Goal: Transaction & Acquisition: Purchase product/service

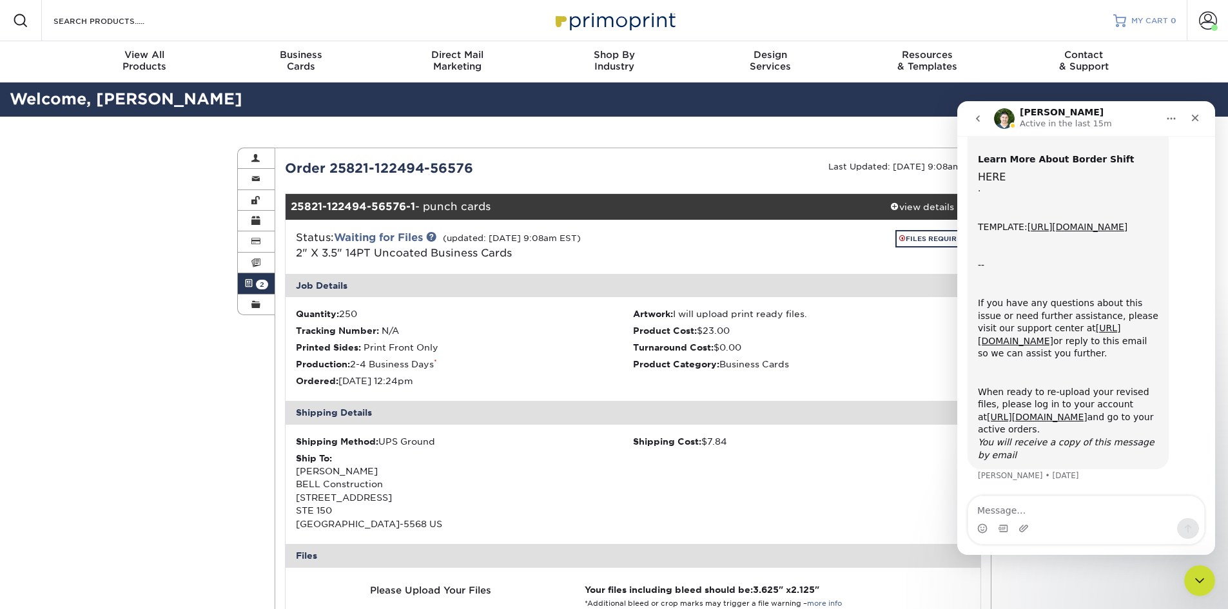
click at [1145, 25] on span "MY CART" at bounding box center [1150, 20] width 37 height 11
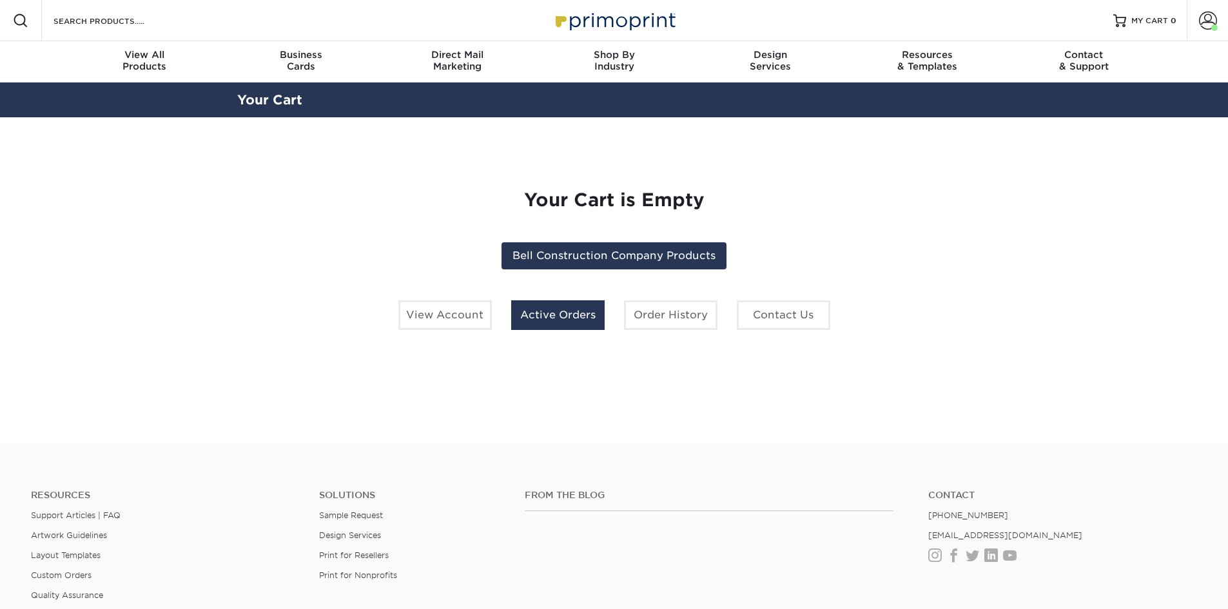
click at [559, 317] on link "Active Orders" at bounding box center [558, 316] width 94 height 30
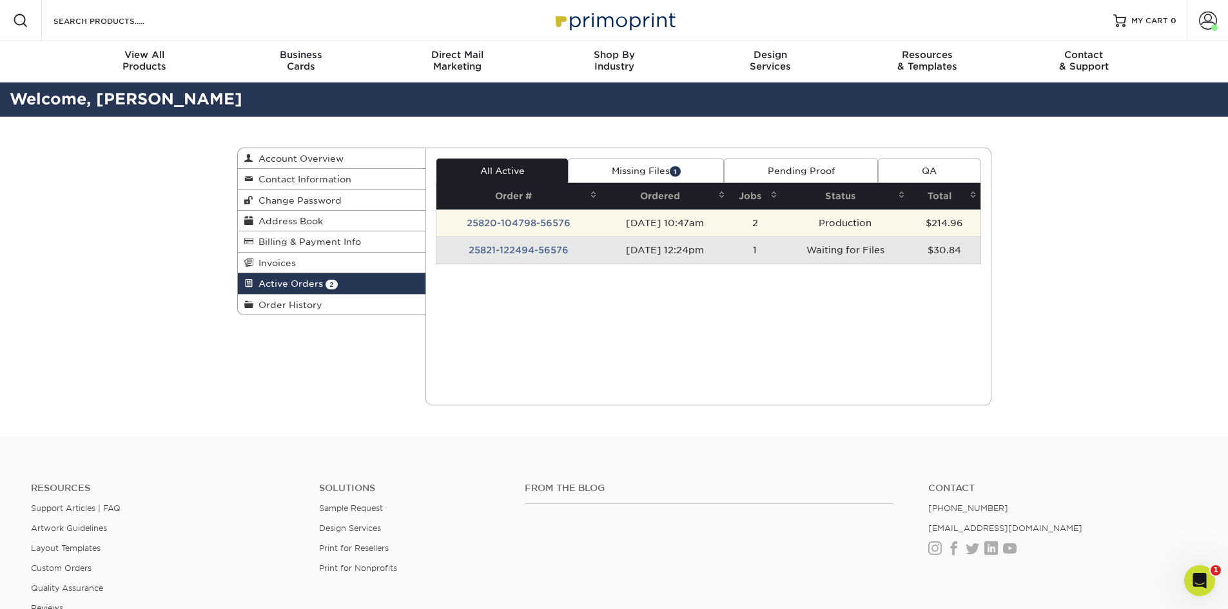
click at [527, 222] on td "25820-104798-56576" at bounding box center [519, 223] width 164 height 27
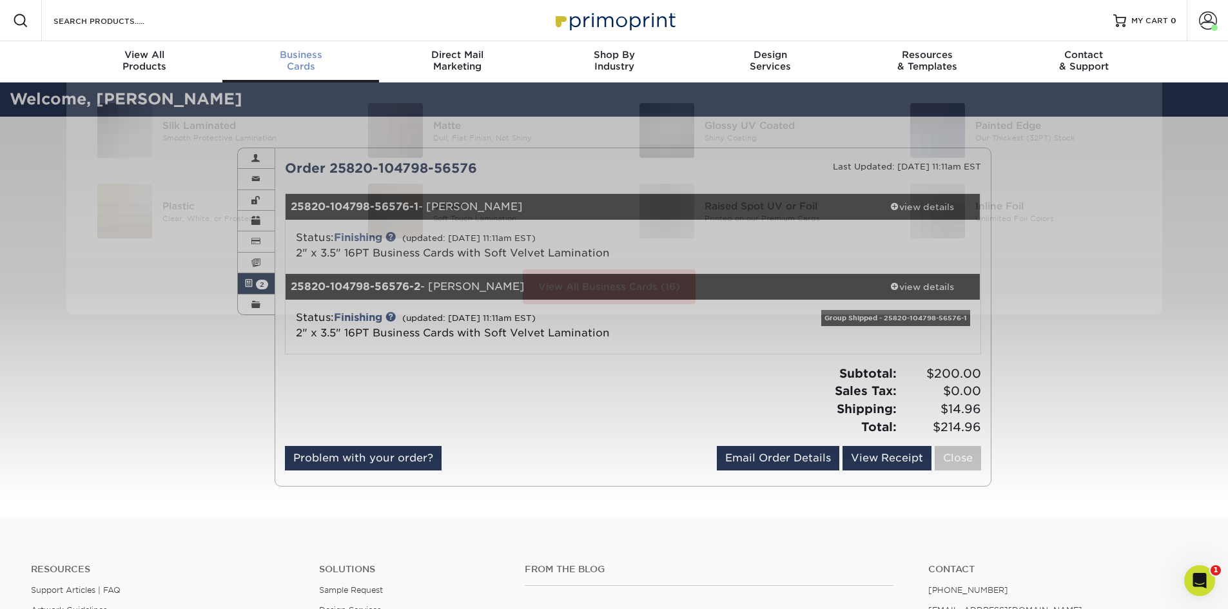
click at [290, 68] on div "Business Cards" at bounding box center [300, 60] width 157 height 23
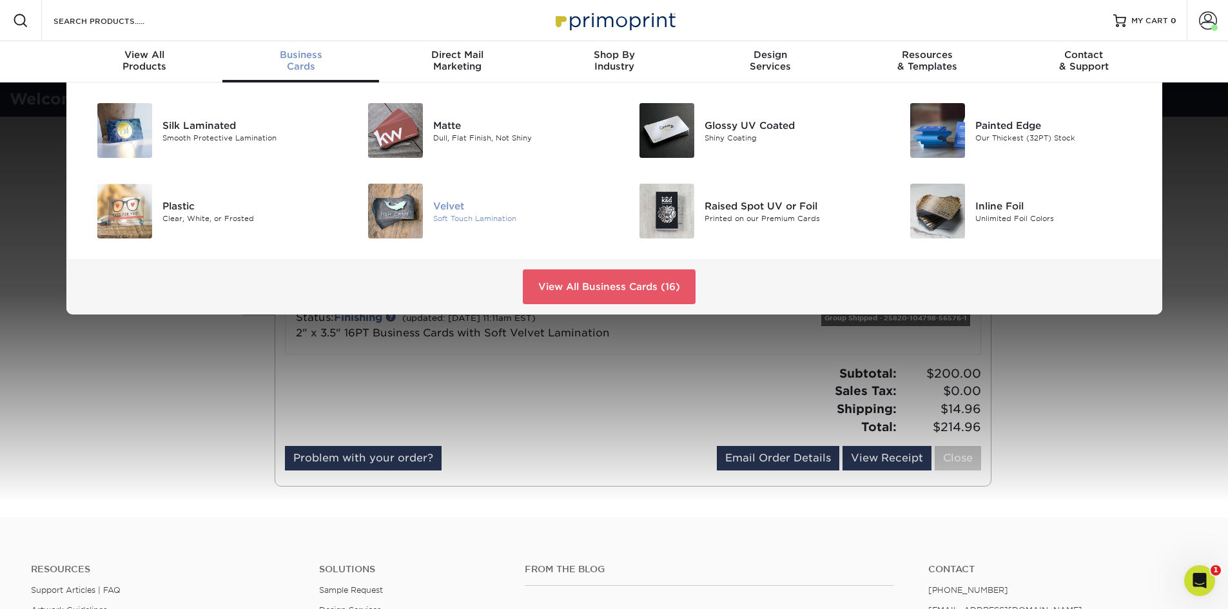
click at [460, 204] on div "Velvet" at bounding box center [518, 206] width 171 height 14
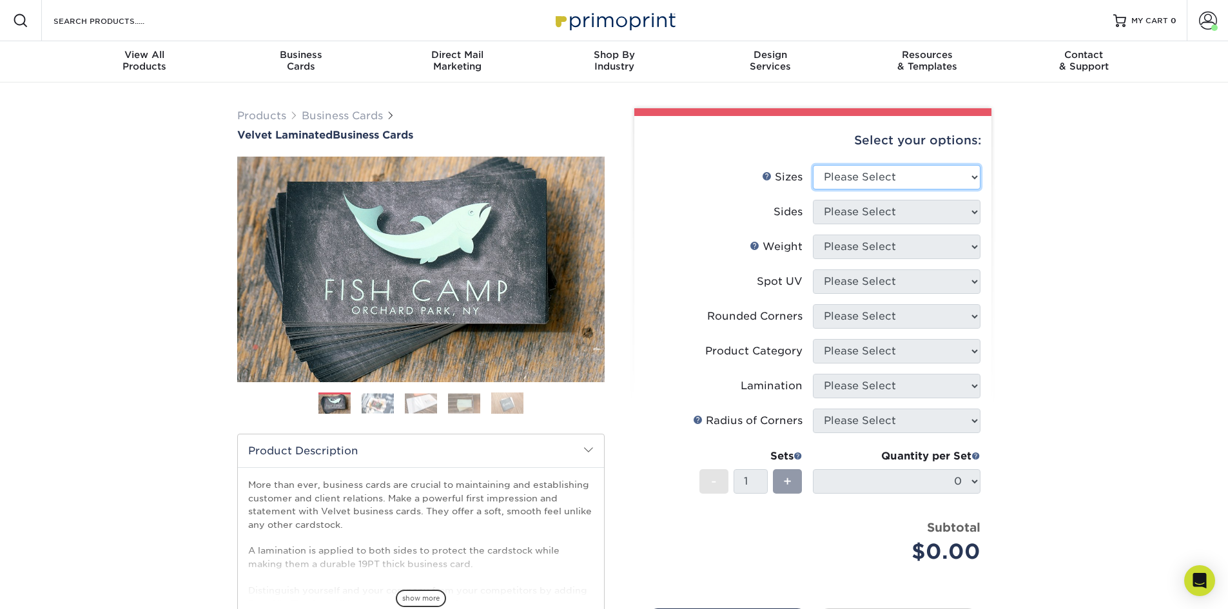
click at [975, 182] on select "Please Select 1.5" x 3.5" - Mini 1.75" x 3.5" - Mini 2" x 2" - Square 2" x 3" -…" at bounding box center [897, 177] width 168 height 25
select select "2.00x3.50"
click at [813, 165] on select "Please Select 1.5" x 3.5" - Mini 1.75" x 3.5" - Mini 2" x 2" - Square 2" x 3" -…" at bounding box center [897, 177] width 168 height 25
click at [897, 216] on select "Please Select Print Both Sides Print Front Only" at bounding box center [897, 212] width 168 height 25
select select "13abbda7-1d64-4f25-8bb2-c179b224825d"
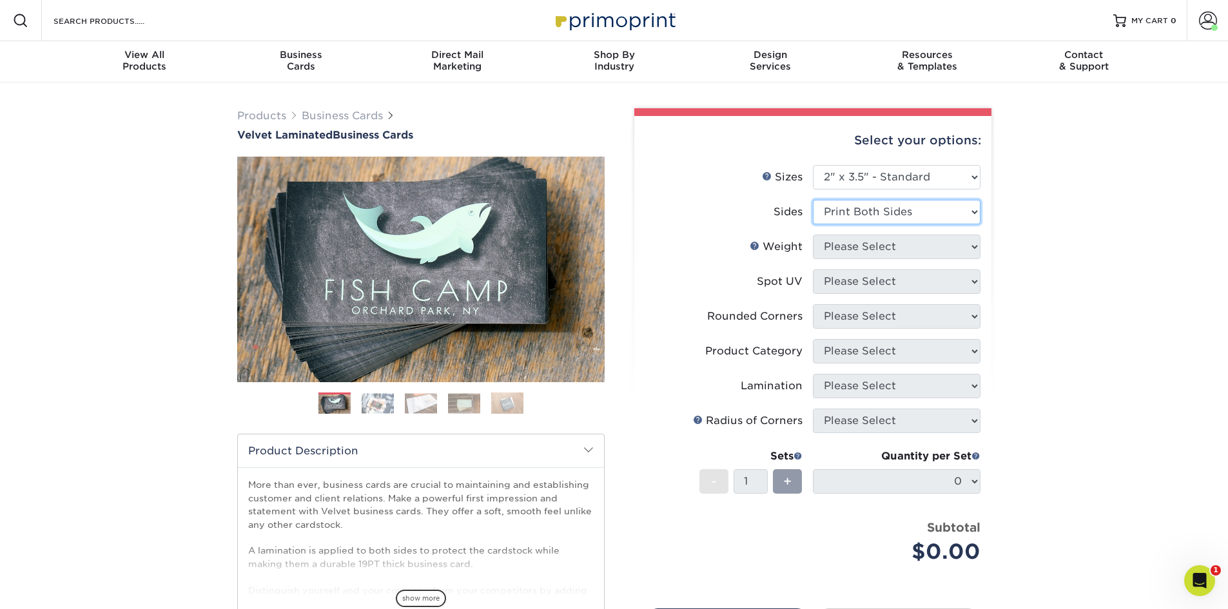
click at [813, 200] on select "Please Select Print Both Sides Print Front Only" at bounding box center [897, 212] width 168 height 25
click at [893, 246] on select "Please Select 16PT" at bounding box center [897, 247] width 168 height 25
select select "16PT"
click at [813, 235] on select "Please Select 16PT" at bounding box center [897, 247] width 168 height 25
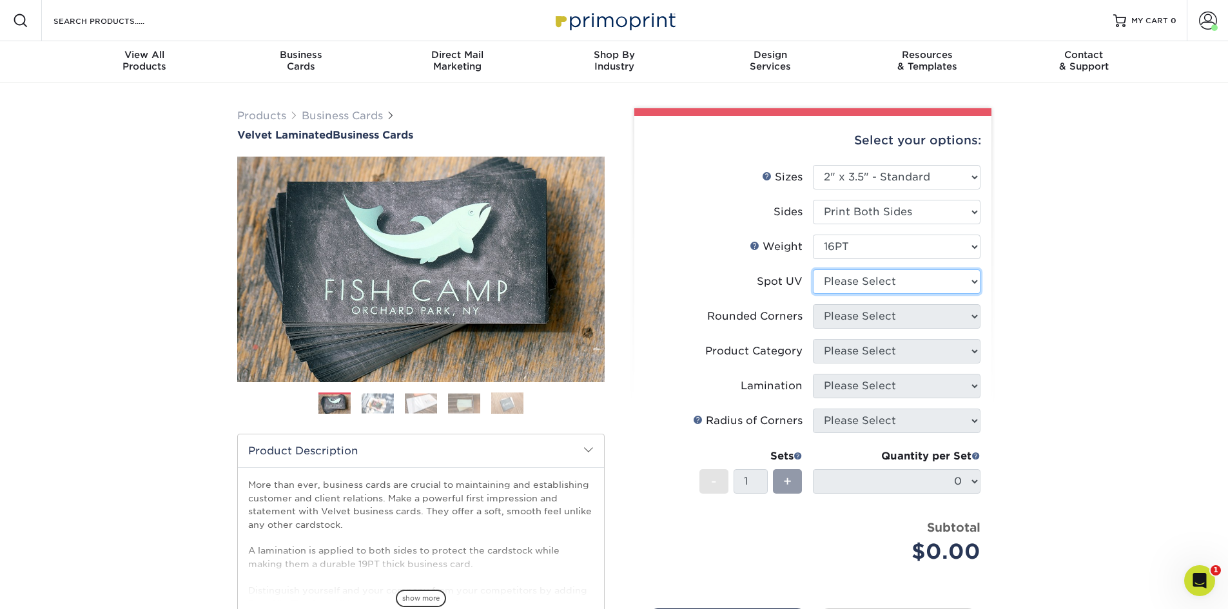
click at [898, 275] on select "Please Select No Spot UV Front and Back (Both Sides) Front Only Back Only" at bounding box center [897, 282] width 168 height 25
select select "3"
click at [813, 270] on select "Please Select No Spot UV Front and Back (Both Sides) Front Only Back Only" at bounding box center [897, 282] width 168 height 25
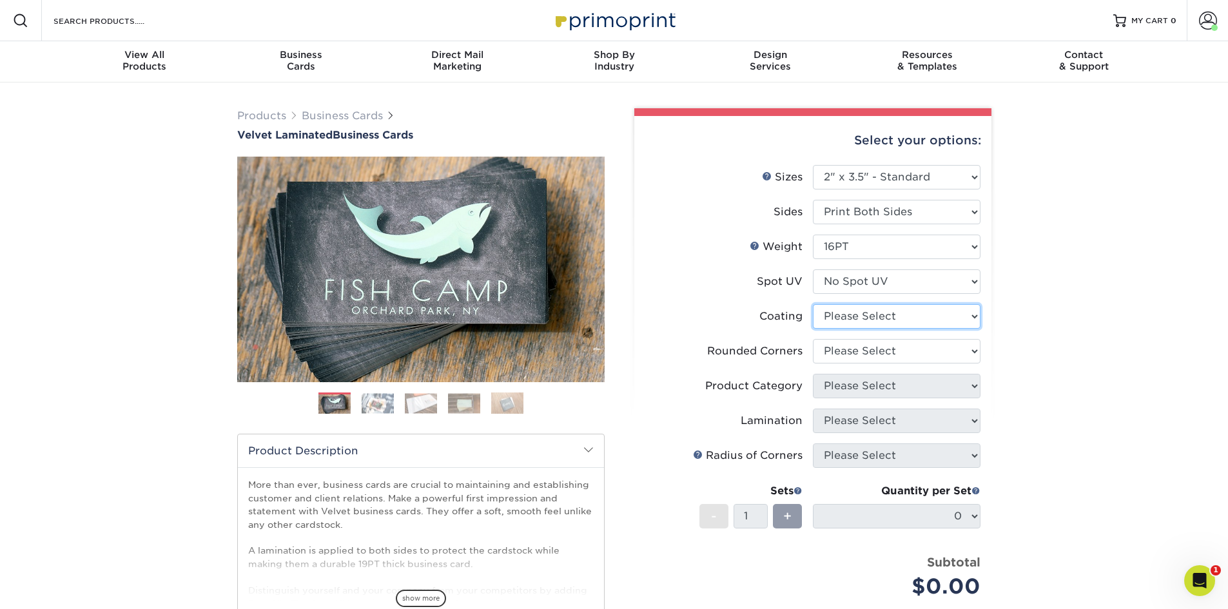
click at [890, 307] on select at bounding box center [897, 316] width 168 height 25
select select "3e7618de-abca-4bda-9f97-8b9129e913d8"
click at [813, 304] on select at bounding box center [897, 316] width 168 height 25
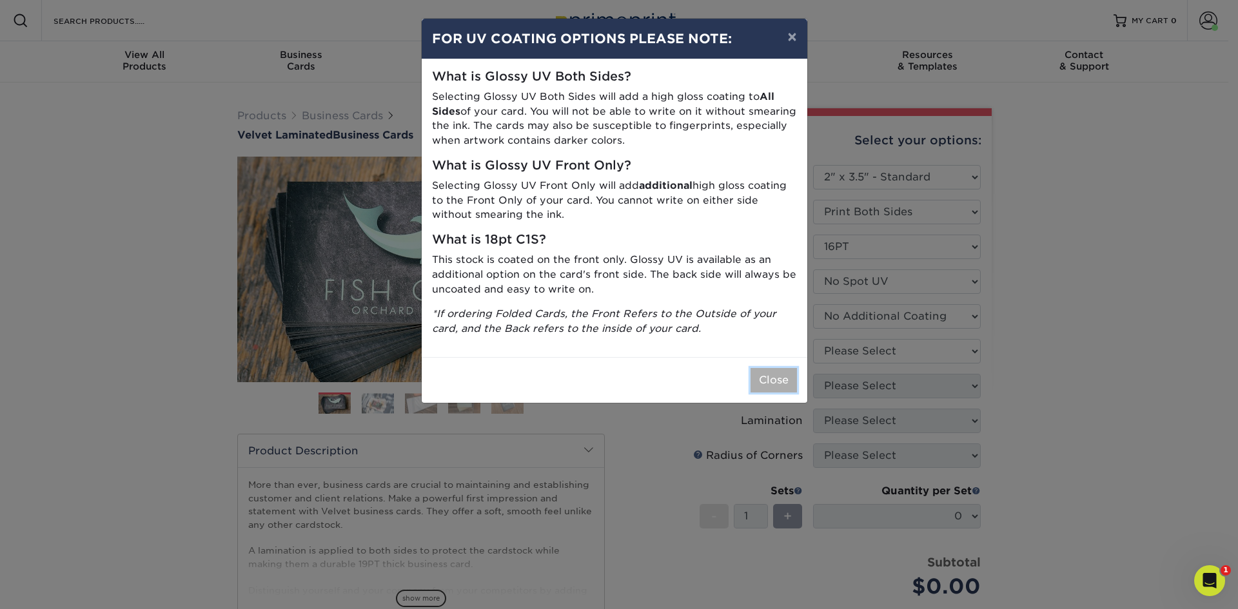
click at [770, 386] on button "Close" at bounding box center [774, 380] width 46 height 25
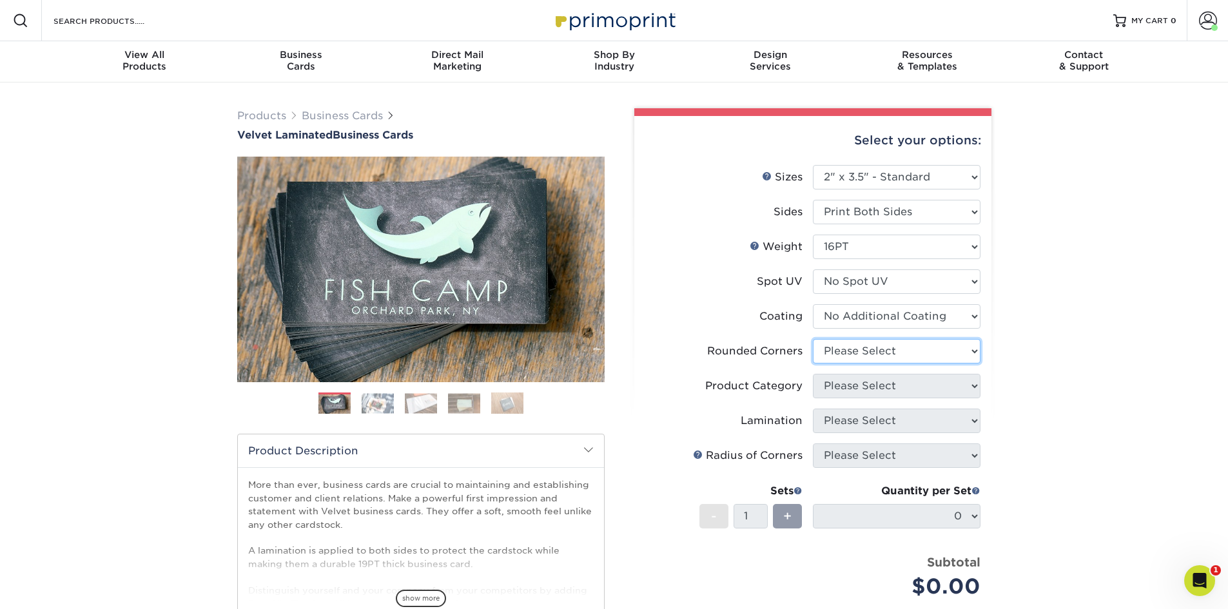
click at [854, 355] on select "Please Select Yes - Round 2 Corners Yes - Round 4 Corners No" at bounding box center [897, 351] width 168 height 25
select select "0"
click at [813, 339] on select "Please Select Yes - Round 2 Corners Yes - Round 4 Corners No" at bounding box center [897, 351] width 168 height 25
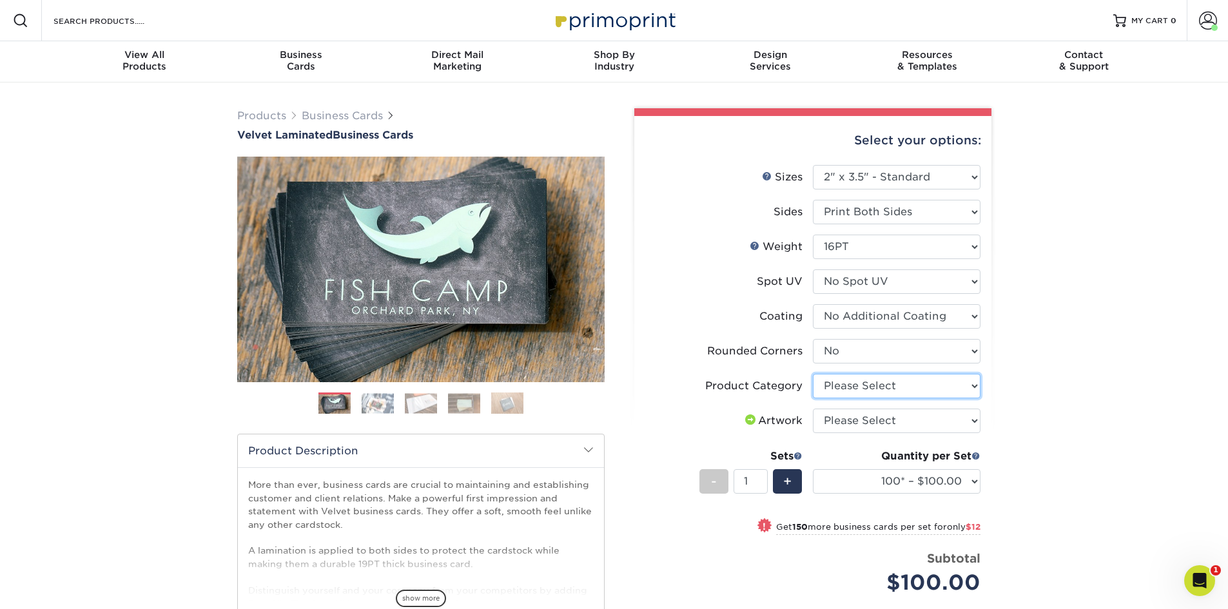
click at [885, 378] on select "Please Select Business Cards" at bounding box center [897, 386] width 168 height 25
select select "3b5148f1-0588-4f88-a218-97bcfdce65c1"
click at [813, 374] on select "Please Select Business Cards" at bounding box center [897, 386] width 168 height 25
click at [875, 427] on select "Please Select I will upload files I need a design - $100" at bounding box center [897, 421] width 168 height 25
select select "upload"
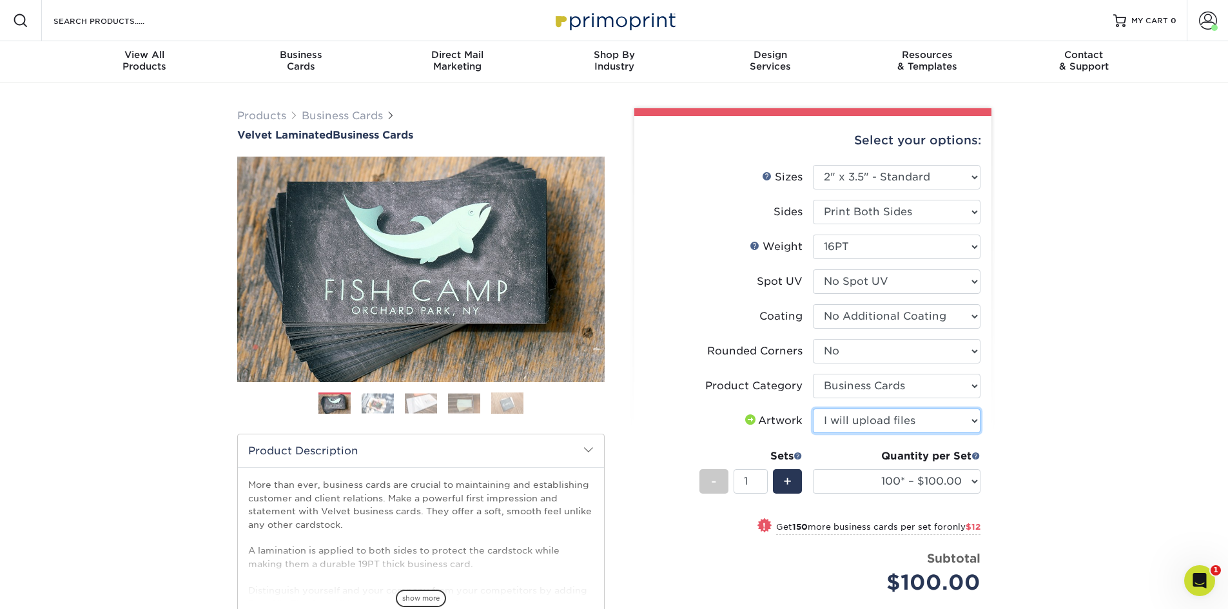
click at [813, 409] on select "Please Select I will upload files I need a design - $100" at bounding box center [897, 421] width 168 height 25
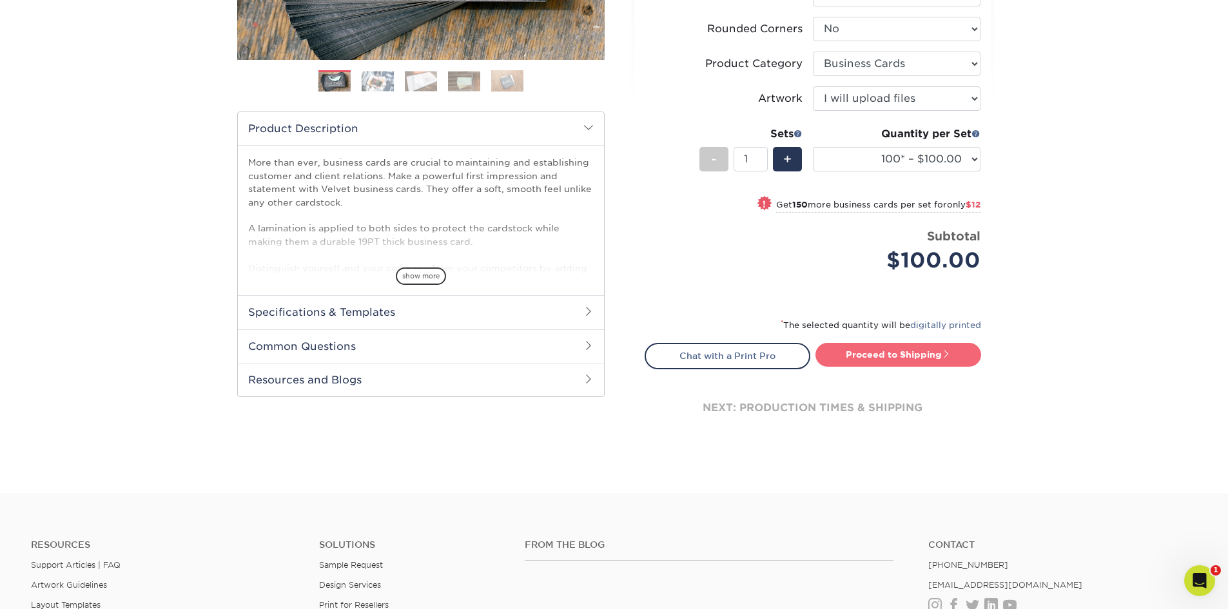
click at [949, 355] on span at bounding box center [946, 354] width 9 height 9
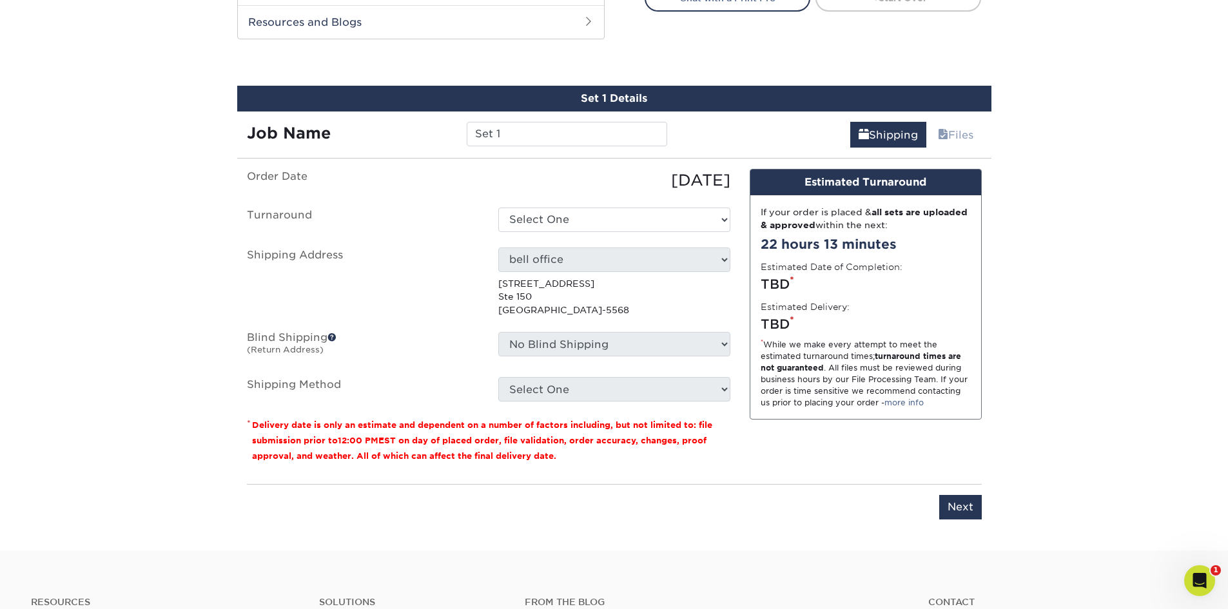
scroll to position [701, 0]
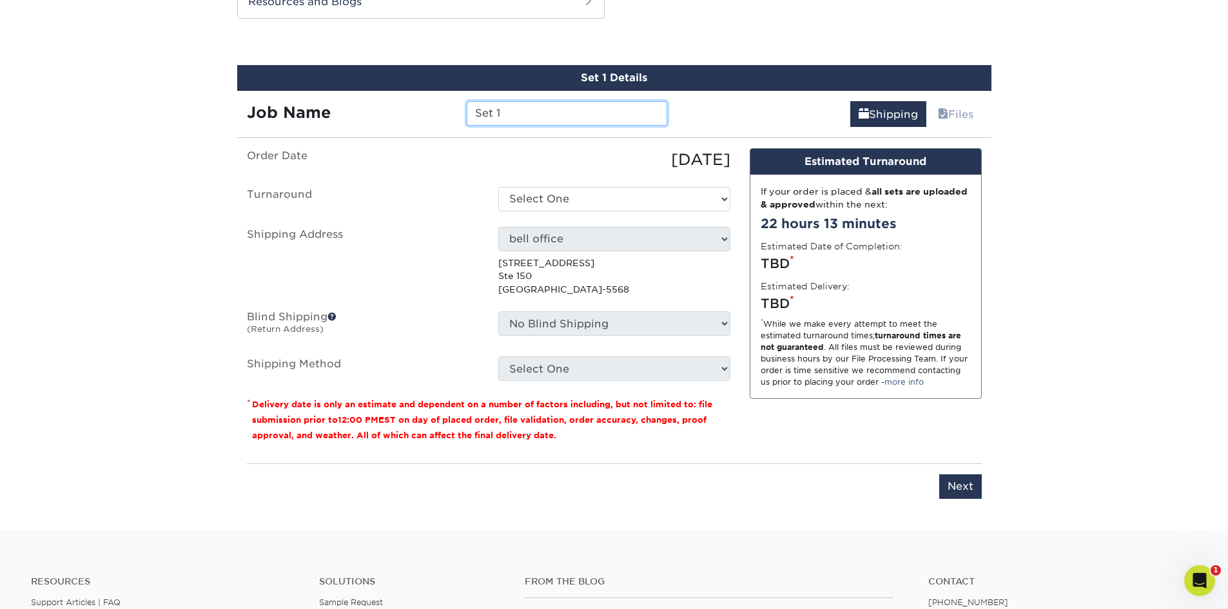
drag, startPoint x: 540, startPoint y: 111, endPoint x: 471, endPoint y: 121, distance: 70.4
click at [471, 121] on input "Set 1" at bounding box center [567, 113] width 201 height 25
type input "Tyler Winfrey"
click at [546, 198] on select "Select One 2-4 Business Days 2 Day Next Business Day" at bounding box center [614, 199] width 232 height 25
select select "2ada4704-3e6d-433a-a581-722d89888c56"
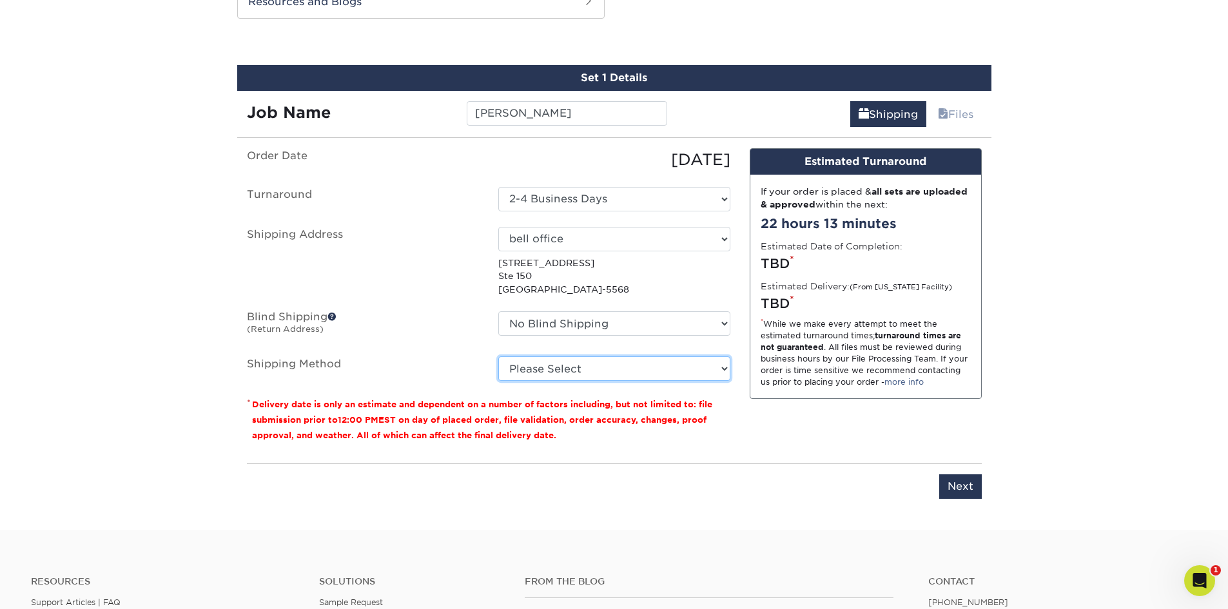
click at [533, 364] on select "Please Select Ground Shipping (+$7.84) 3 Day Shipping Service (+$15.34) 2 Day A…" at bounding box center [614, 369] width 232 height 25
select select "03"
click at [498, 357] on select "Please Select Ground Shipping (+$7.84) 3 Day Shipping Service (+$15.34) 2 Day A…" at bounding box center [614, 369] width 232 height 25
click at [951, 480] on input "Next" at bounding box center [961, 487] width 43 height 25
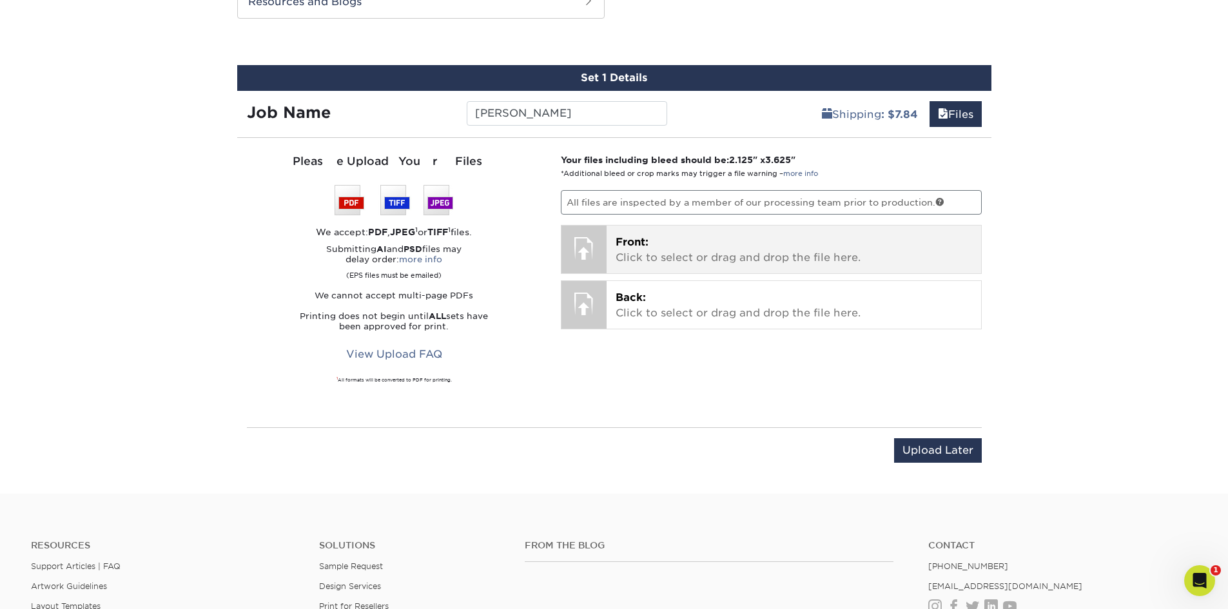
click at [764, 250] on p "Front: Click to select or drag and drop the file here." at bounding box center [794, 250] width 357 height 31
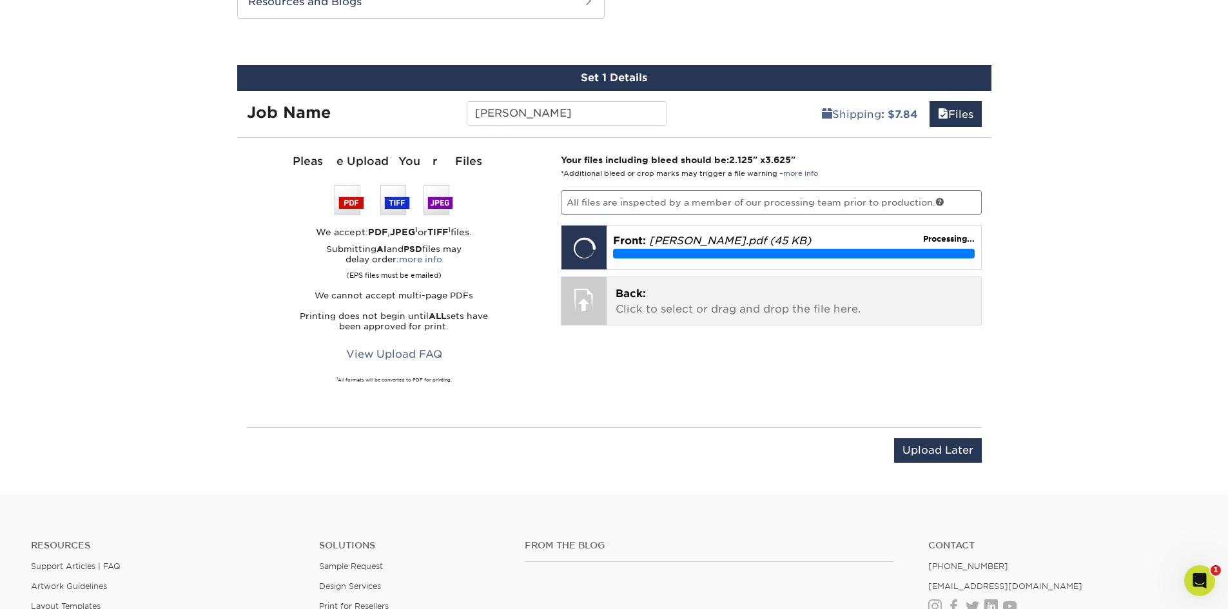
click at [602, 305] on div at bounding box center [584, 299] width 45 height 45
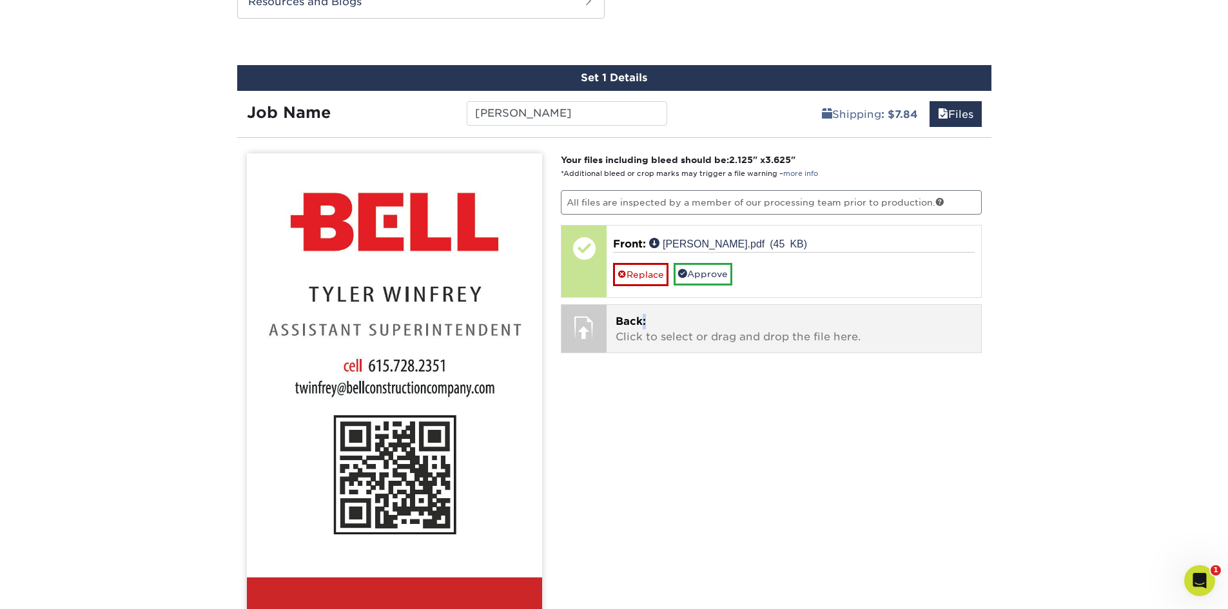
click at [645, 320] on span "Back:" at bounding box center [631, 321] width 30 height 12
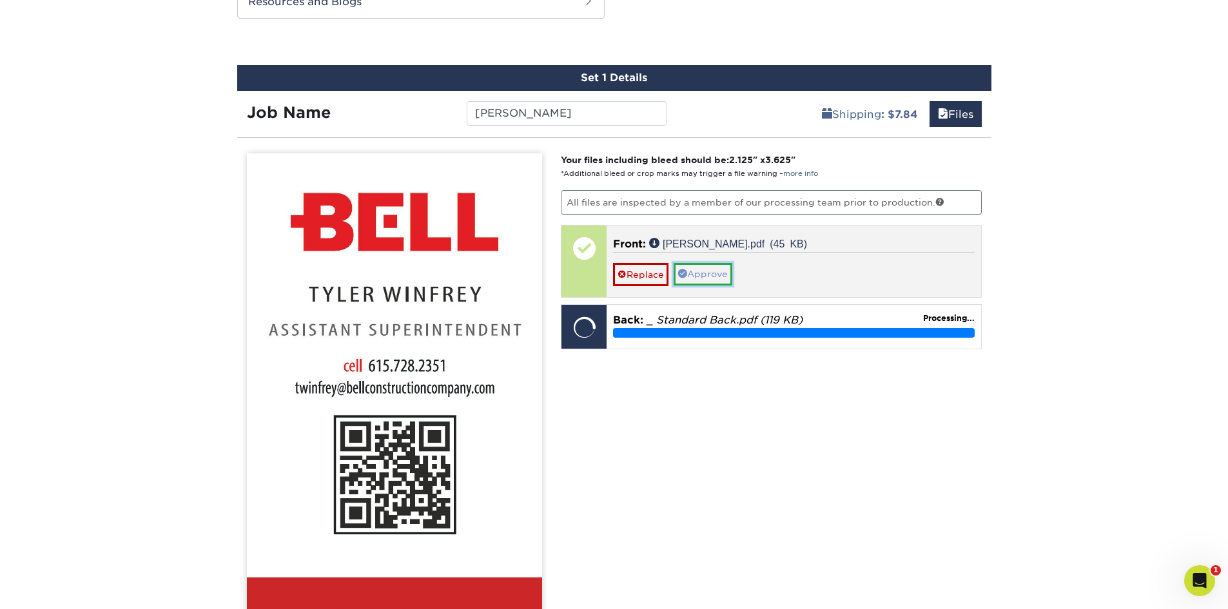
click at [704, 270] on link "Approve" at bounding box center [703, 274] width 59 height 22
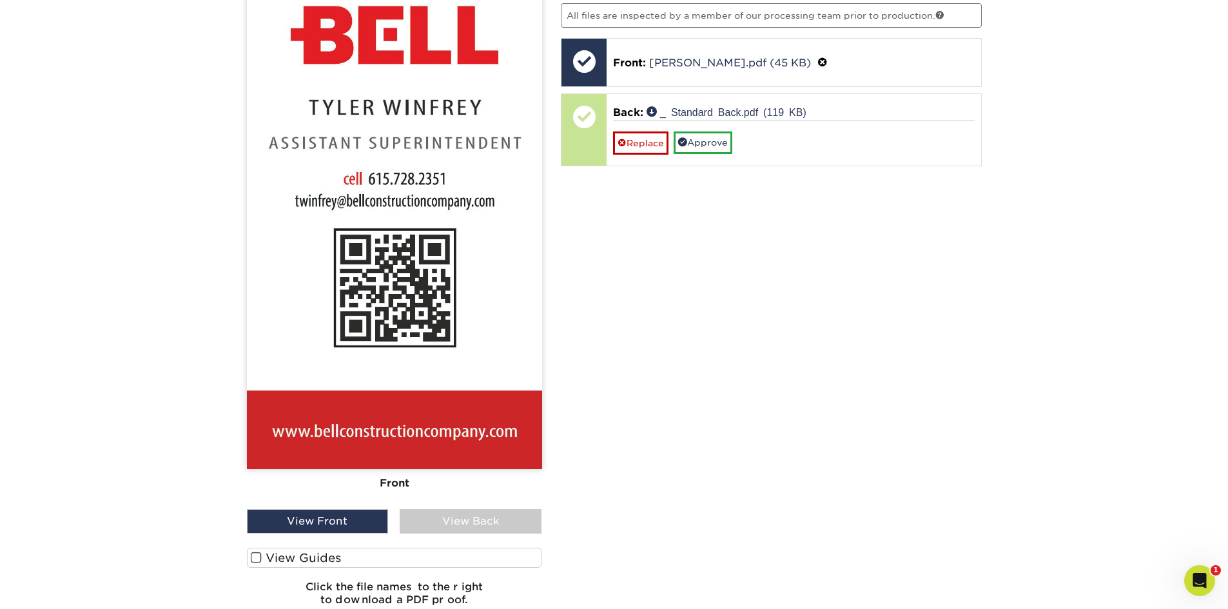
scroll to position [894, 0]
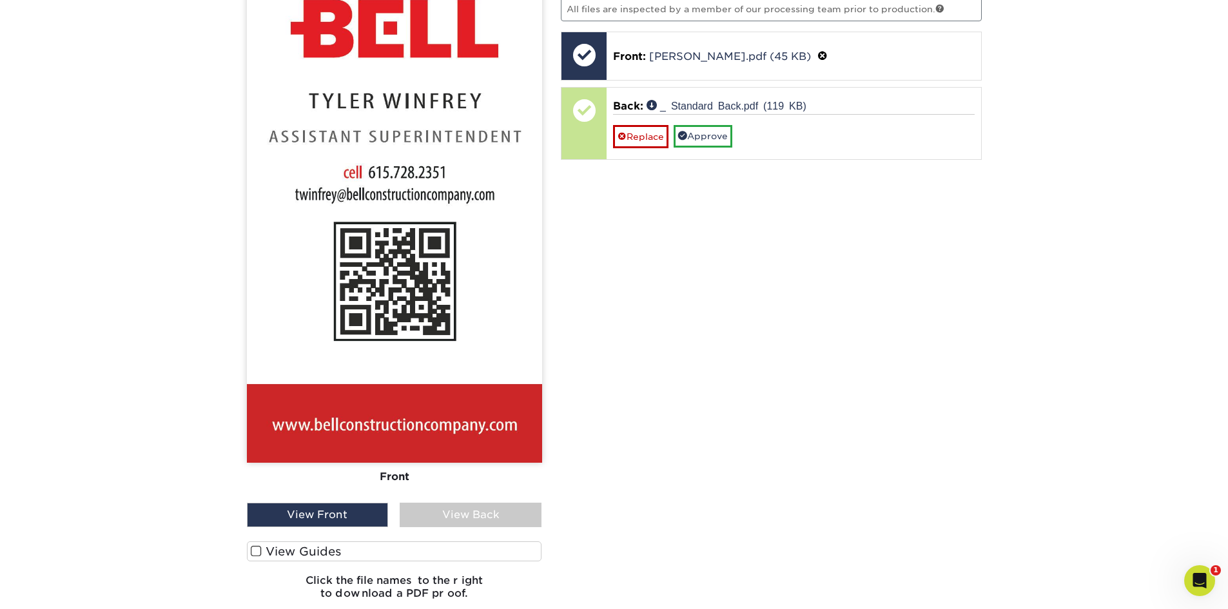
click at [488, 513] on div "View Back" at bounding box center [471, 515] width 142 height 25
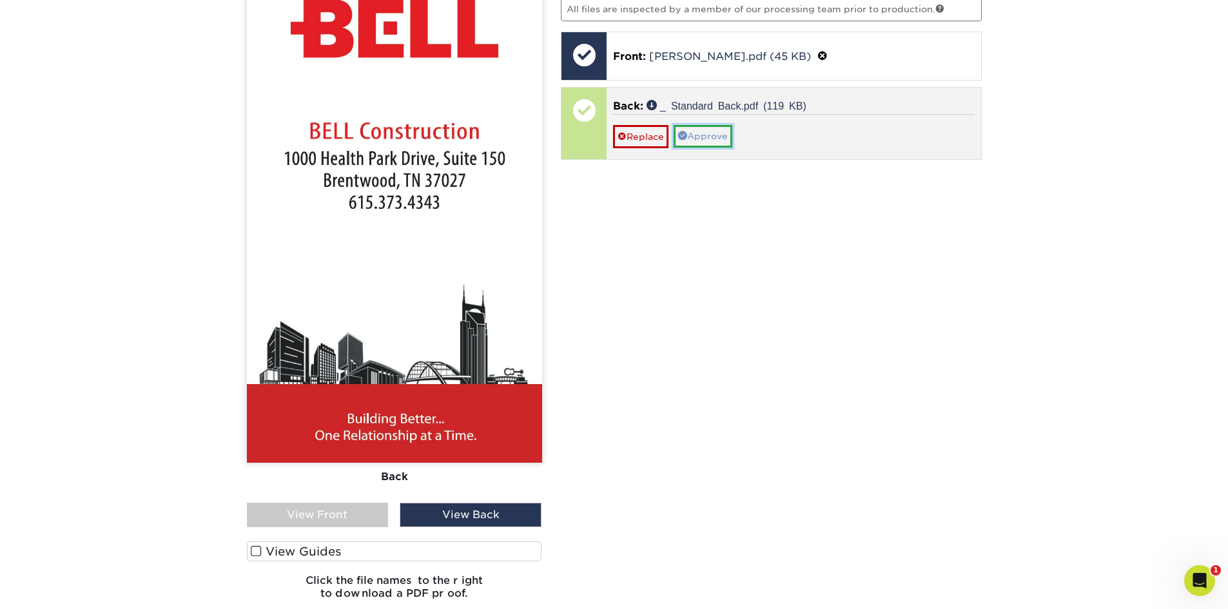
click at [729, 144] on link "Approve" at bounding box center [703, 136] width 59 height 22
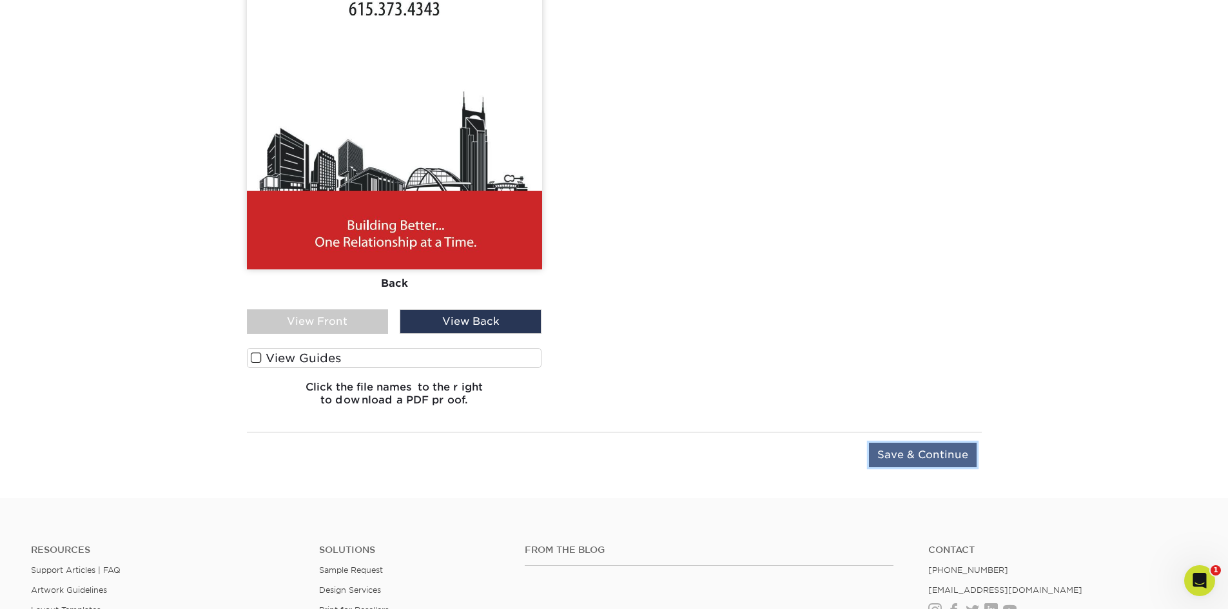
click at [936, 457] on input "Save & Continue" at bounding box center [923, 455] width 108 height 25
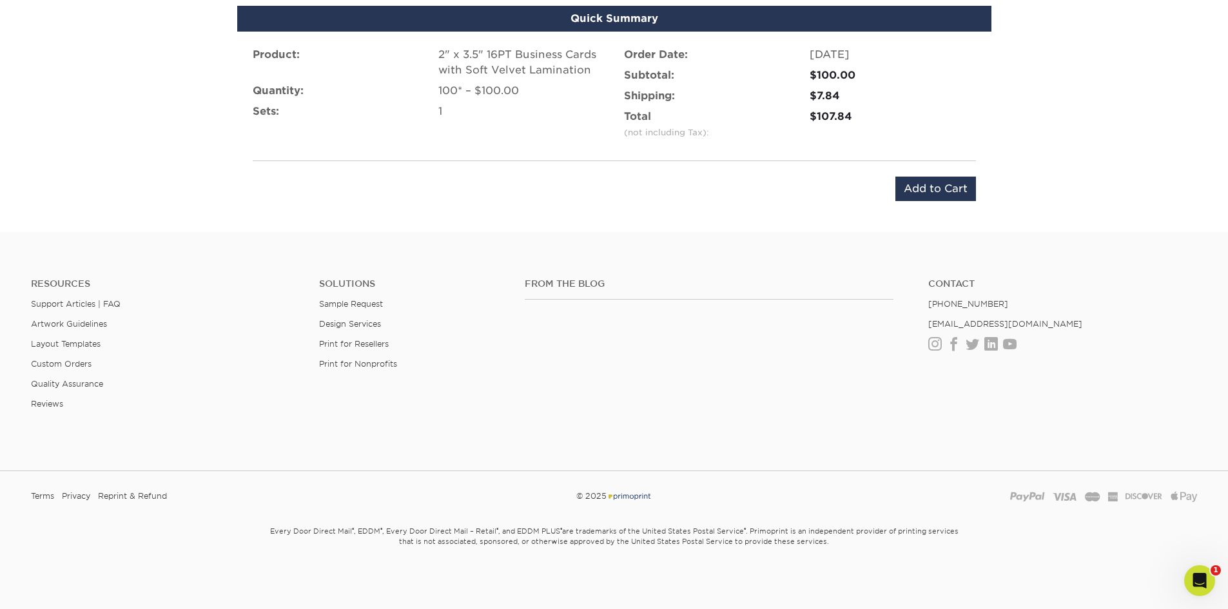
scroll to position [843, 0]
click at [935, 197] on input "Add to Cart" at bounding box center [936, 189] width 81 height 25
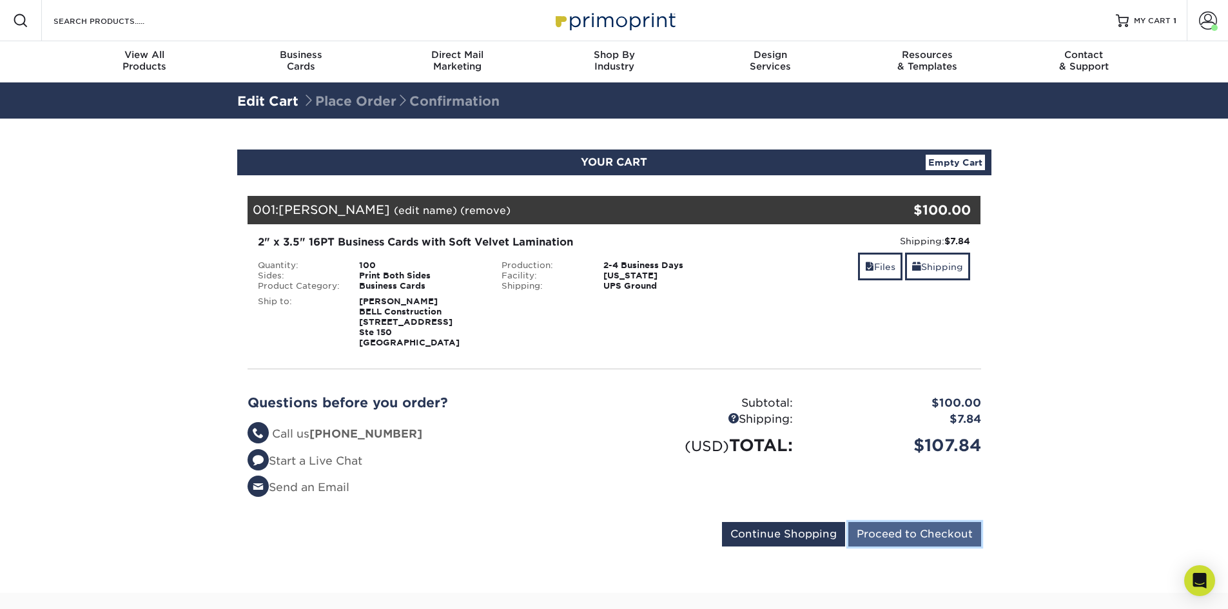
click at [944, 535] on input "Proceed to Checkout" at bounding box center [915, 534] width 133 height 25
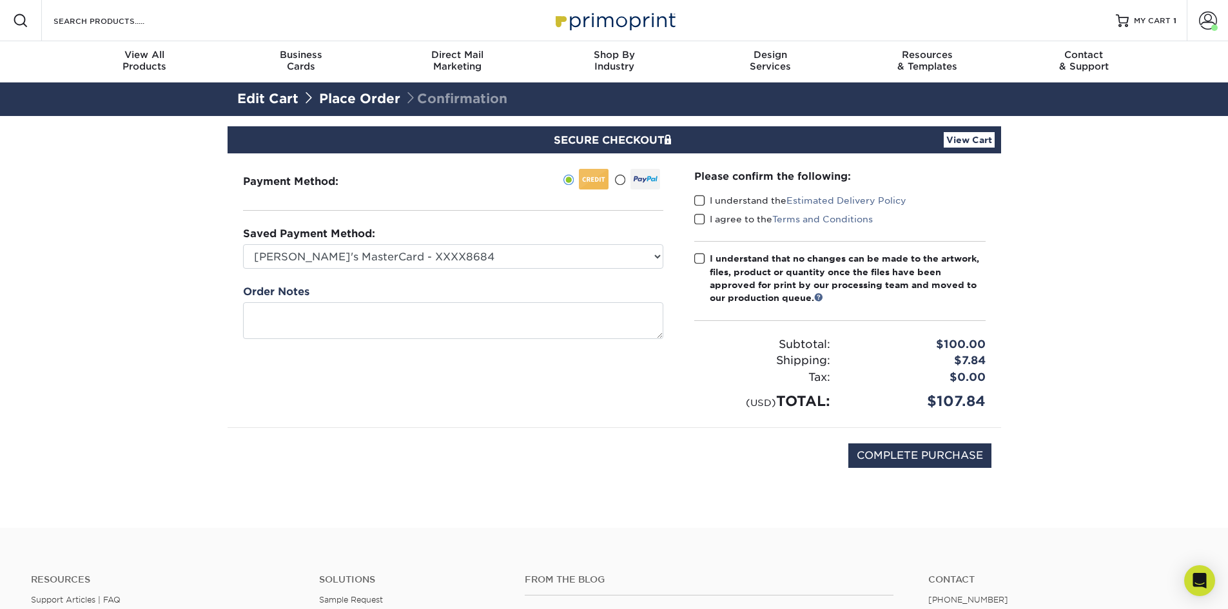
drag, startPoint x: 702, startPoint y: 203, endPoint x: 702, endPoint y: 220, distance: 16.8
click at [702, 204] on span at bounding box center [700, 201] width 11 height 12
click at [0, 0] on input "I understand the Estimated Delivery Policy" at bounding box center [0, 0] width 0 height 0
click at [702, 220] on span at bounding box center [700, 219] width 11 height 12
click at [0, 0] on input "I agree to the Terms and Conditions" at bounding box center [0, 0] width 0 height 0
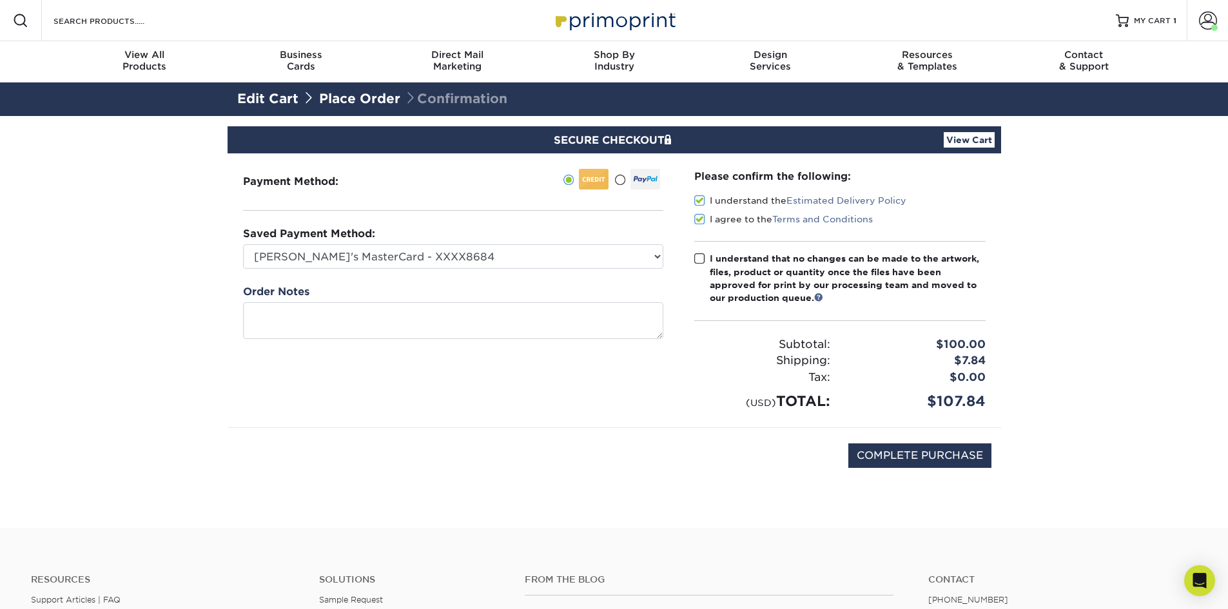
click at [700, 262] on span at bounding box center [700, 259] width 11 height 12
click at [0, 0] on input "I understand that no changes can be made to the artwork, files, product or quan…" at bounding box center [0, 0] width 0 height 0
click at [915, 456] on input "COMPLETE PURCHASE" at bounding box center [920, 456] width 143 height 25
type input "PROCESSING, PLEASE WAIT..."
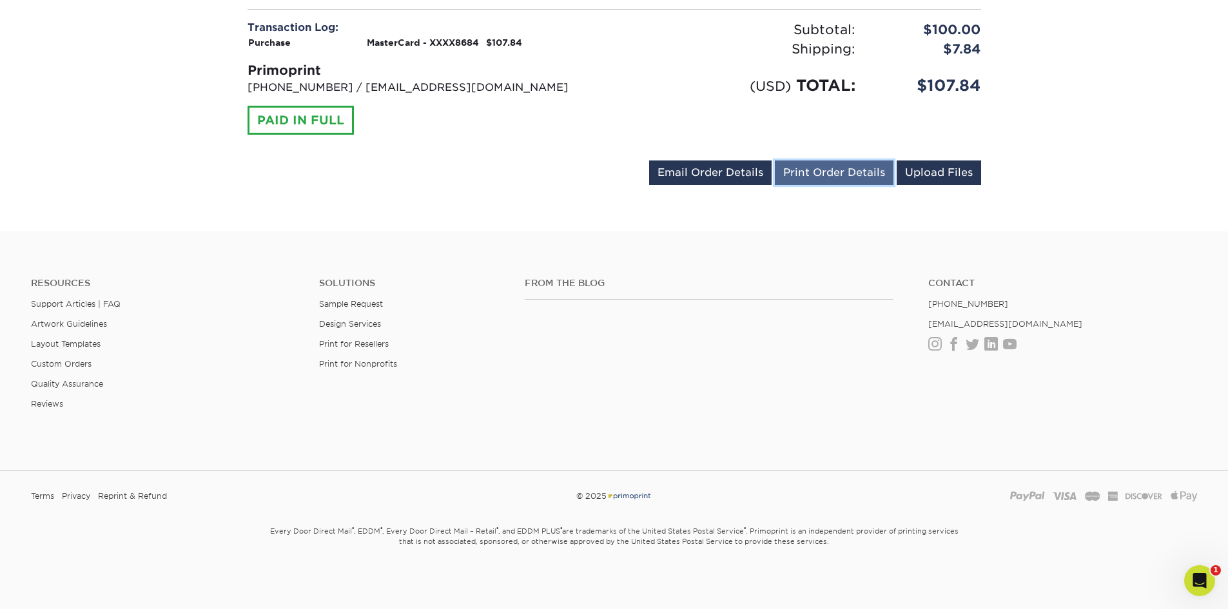
click at [875, 179] on link "Print Order Details" at bounding box center [834, 173] width 119 height 25
click at [289, 266] on div "Resources Support Articles | FAQ Artwork Guidelines Layout Templates Custom Ord…" at bounding box center [614, 353] width 1228 height 213
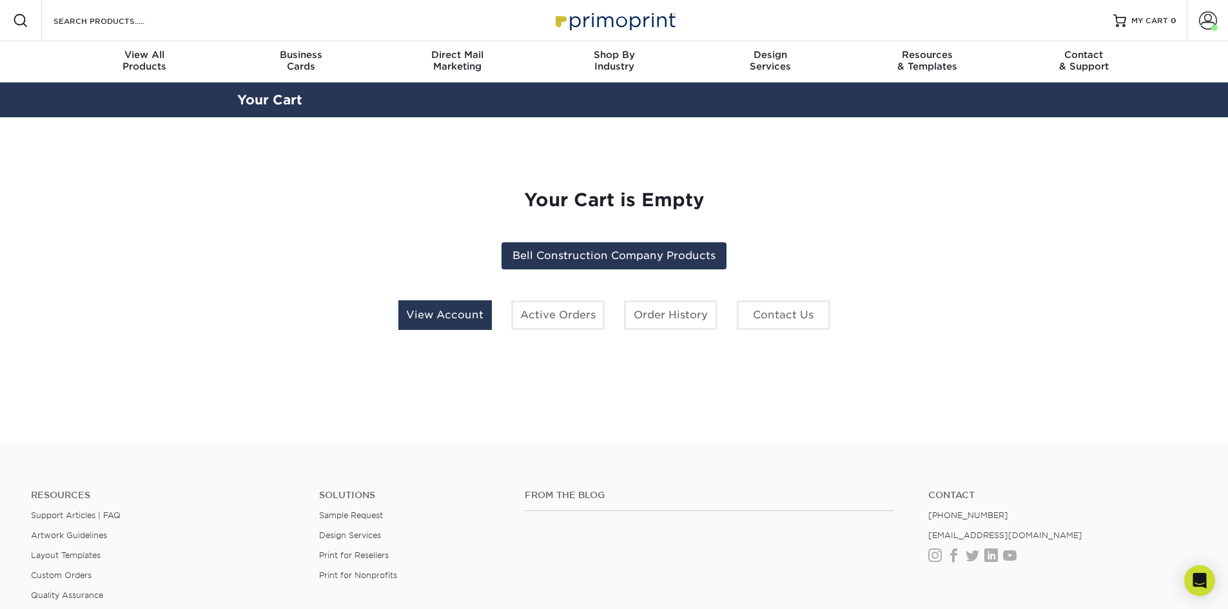
click at [436, 314] on link "View Account" at bounding box center [446, 316] width 94 height 30
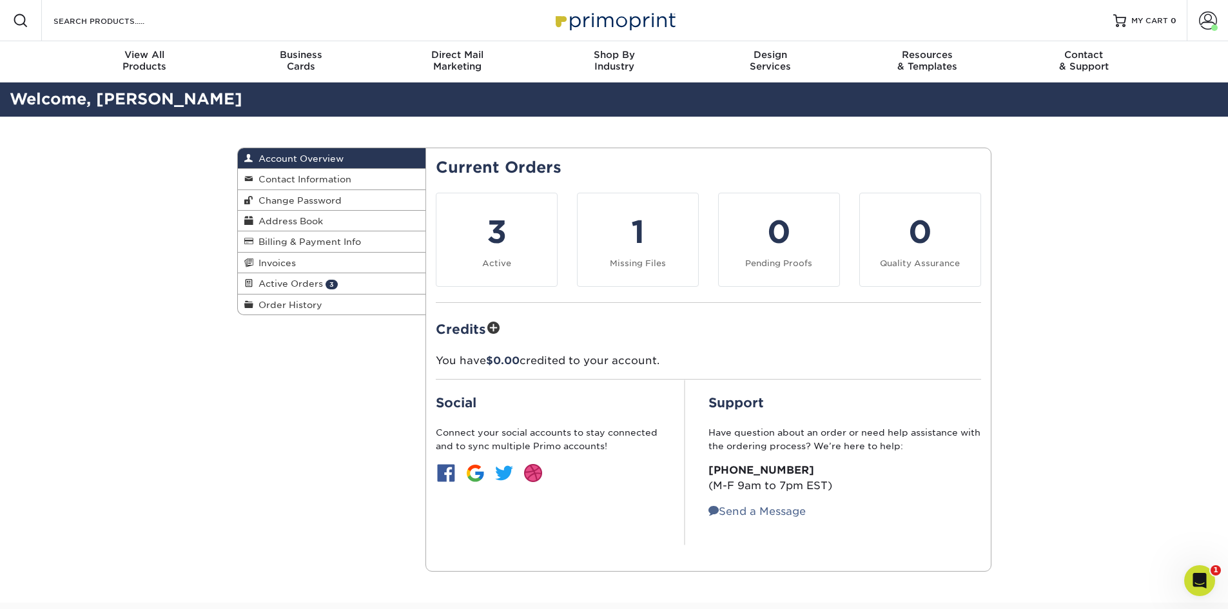
click at [702, 235] on li "1 Missing Files" at bounding box center [637, 240] width 141 height 94
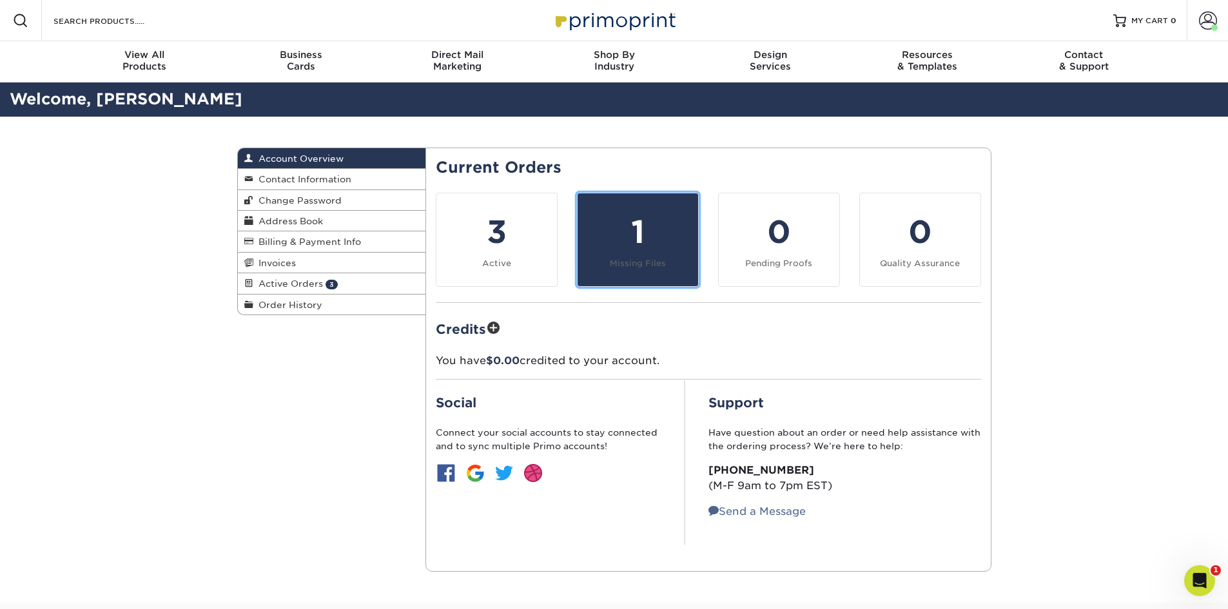
click at [672, 240] on div "1" at bounding box center [638, 232] width 105 height 46
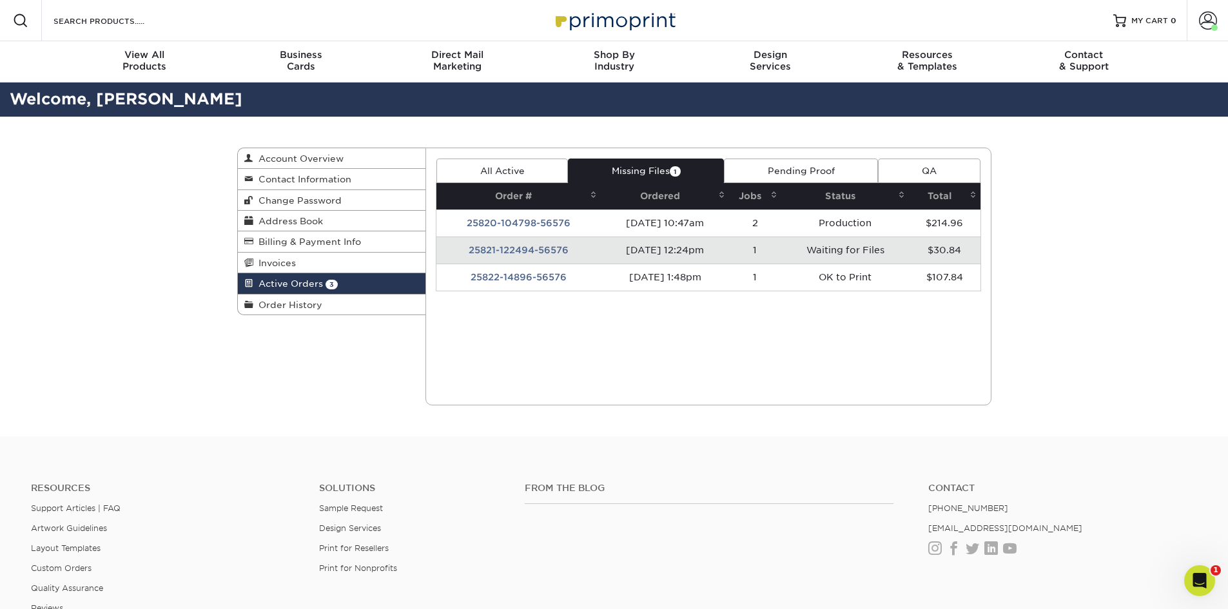
click at [547, 255] on td "25821-122494-56576" at bounding box center [519, 250] width 164 height 27
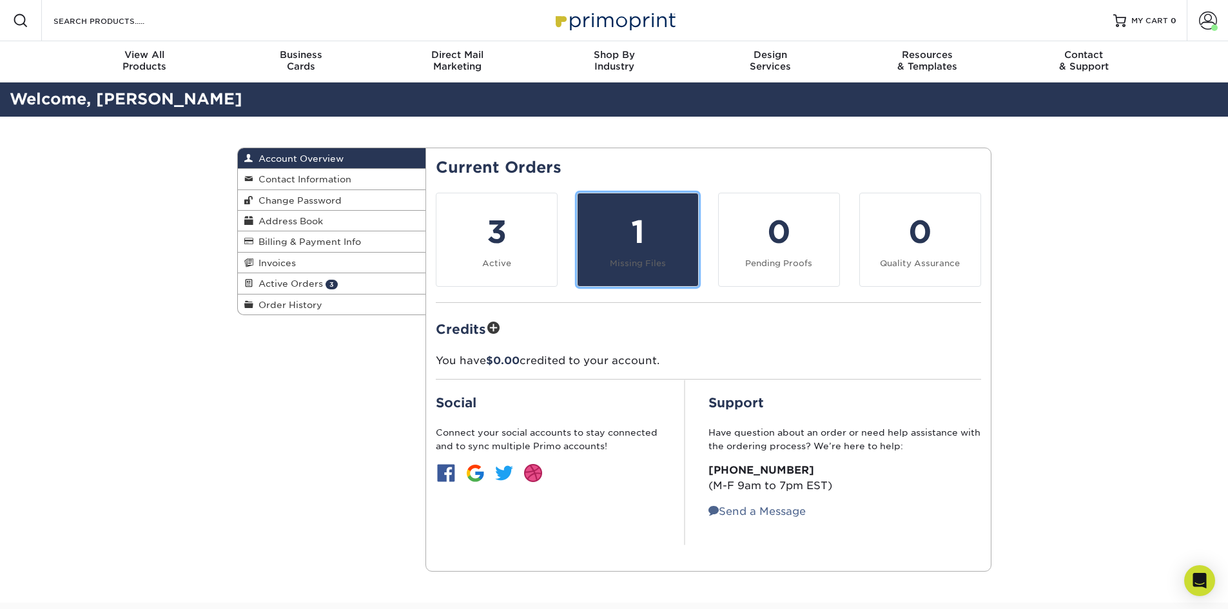
click at [651, 219] on div "1" at bounding box center [638, 232] width 105 height 46
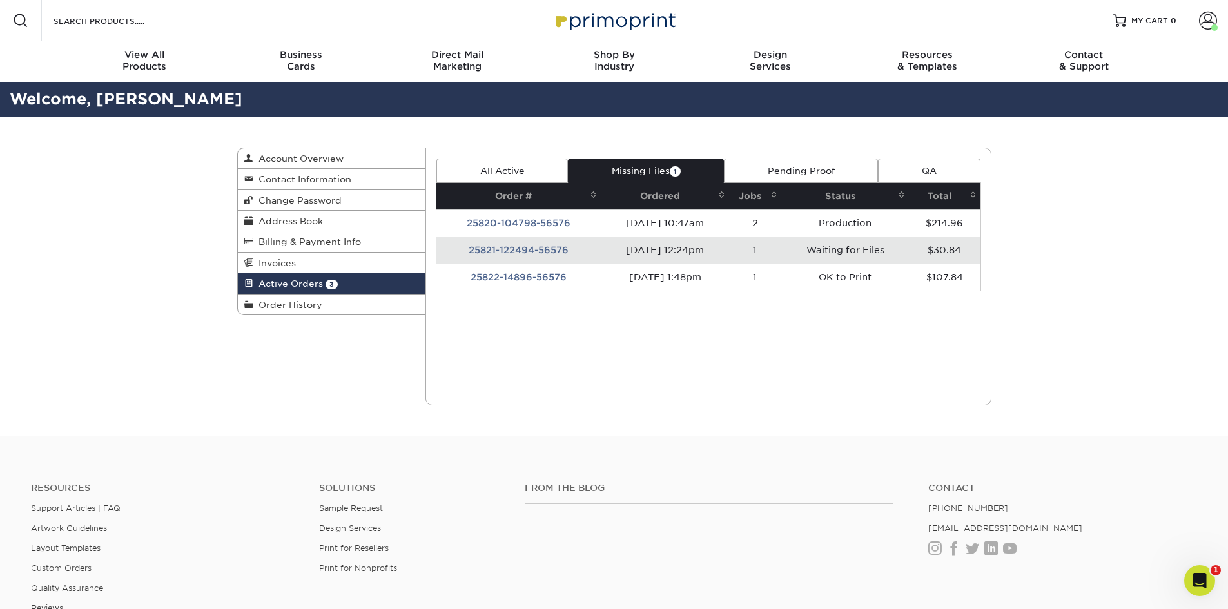
click at [543, 302] on div "Current Orders 3 Active 1 Missing Files" at bounding box center [709, 277] width 566 height 258
click at [529, 251] on td "25821-122494-56576" at bounding box center [519, 250] width 164 height 27
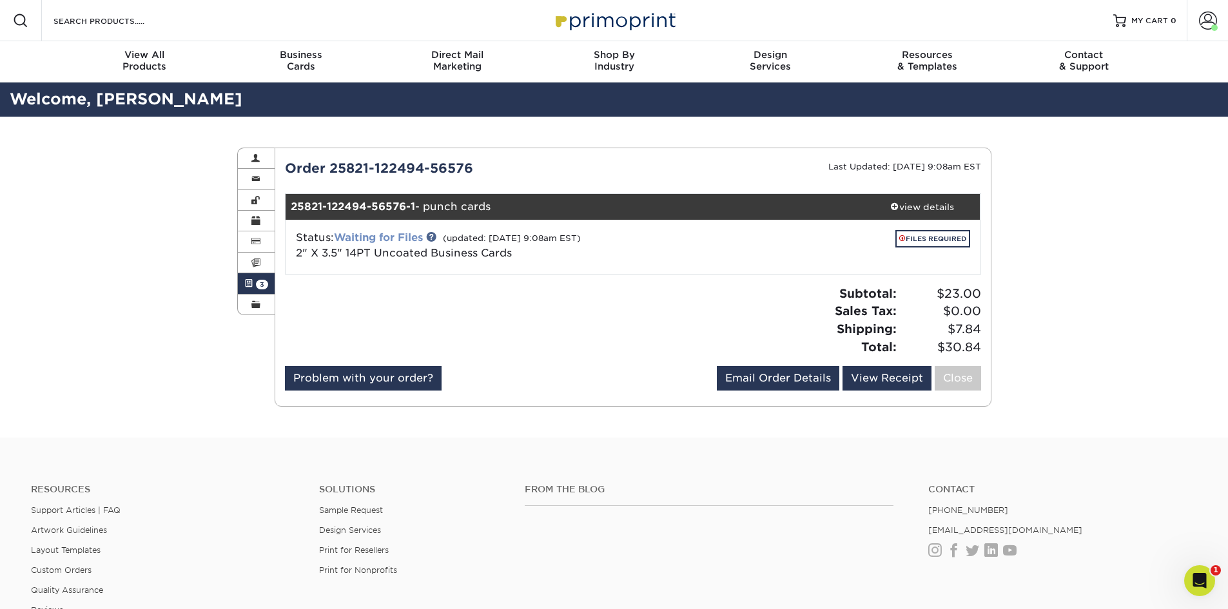
click at [397, 235] on link "Waiting for Files" at bounding box center [378, 238] width 89 height 12
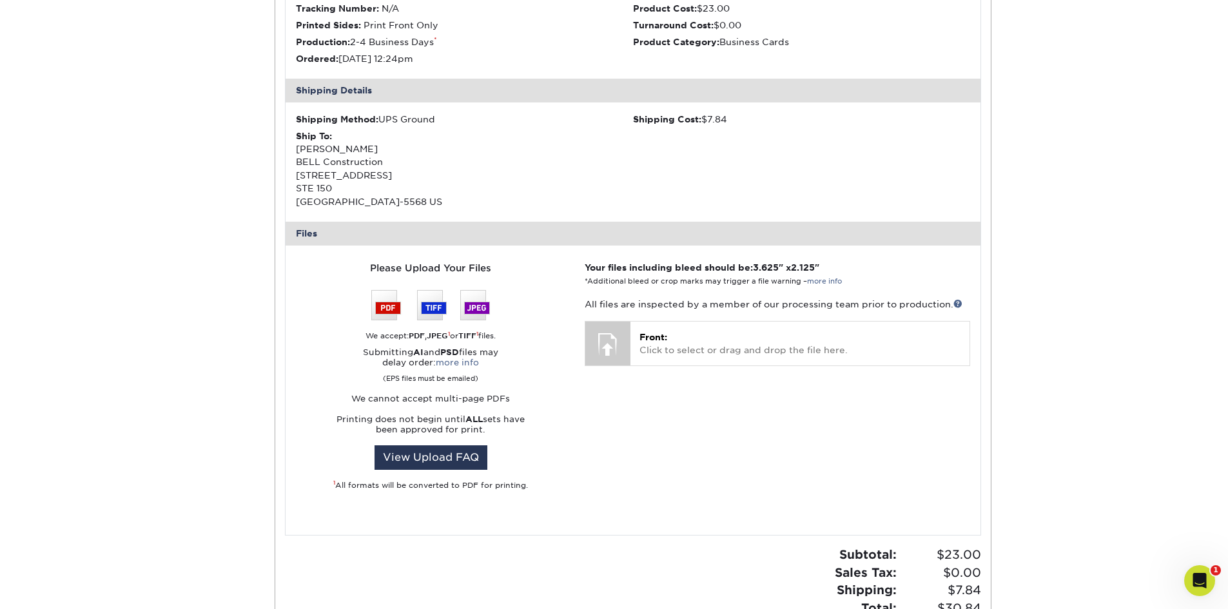
scroll to position [258, 0]
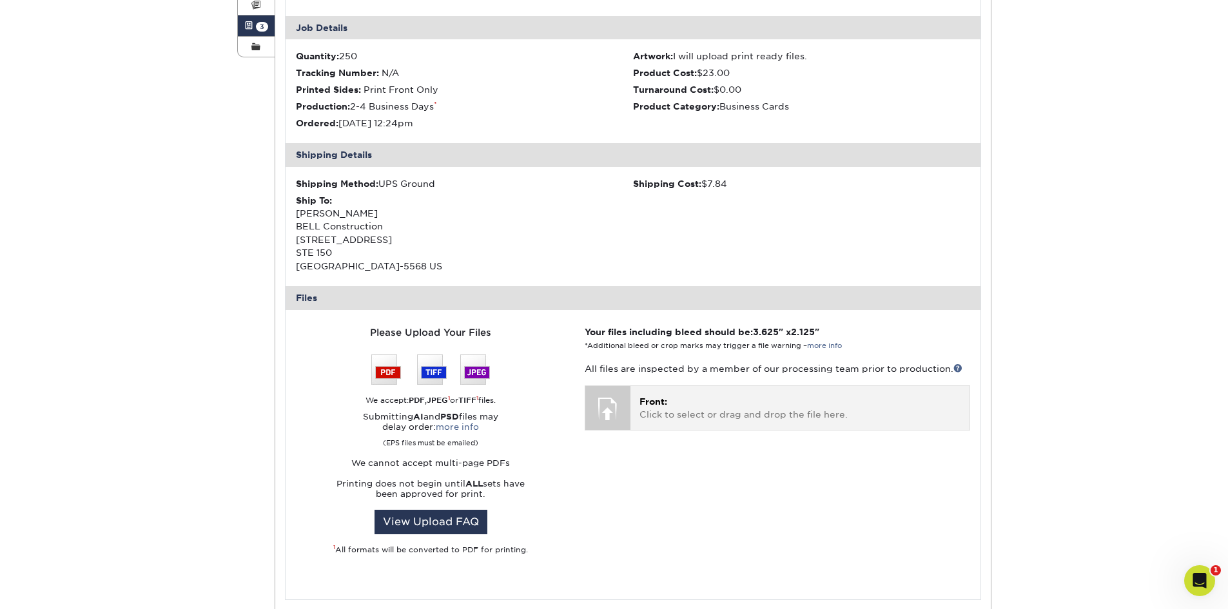
click at [701, 398] on p "Front: Click to select or drag and drop the file here." at bounding box center [800, 408] width 320 height 26
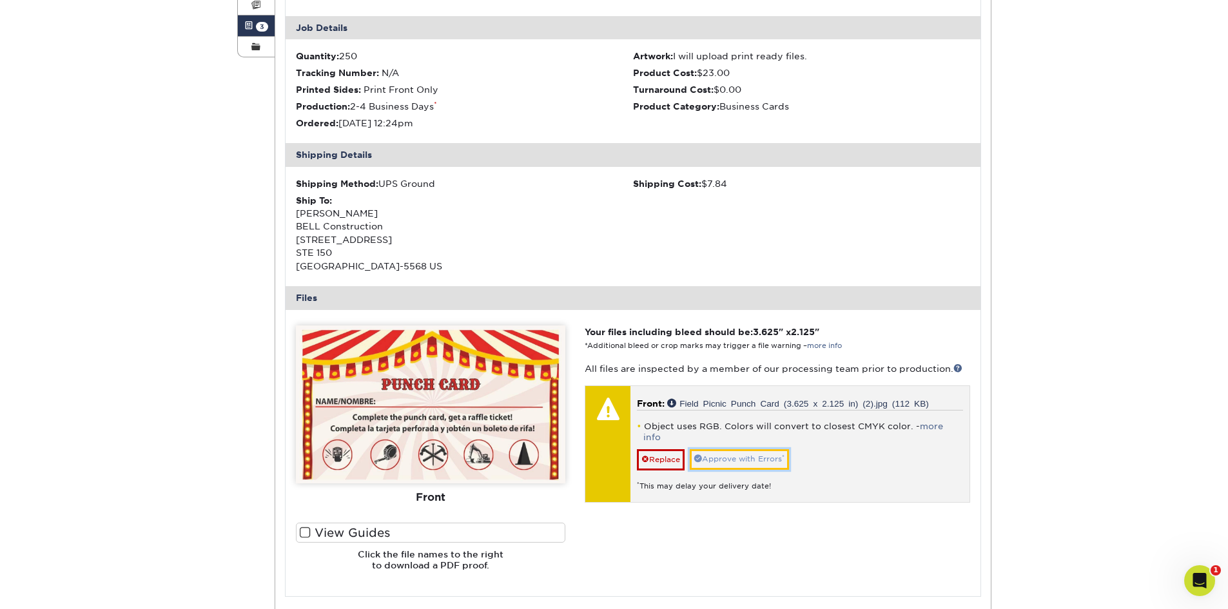
click at [713, 449] on link "Approve with Errors *" at bounding box center [739, 459] width 99 height 20
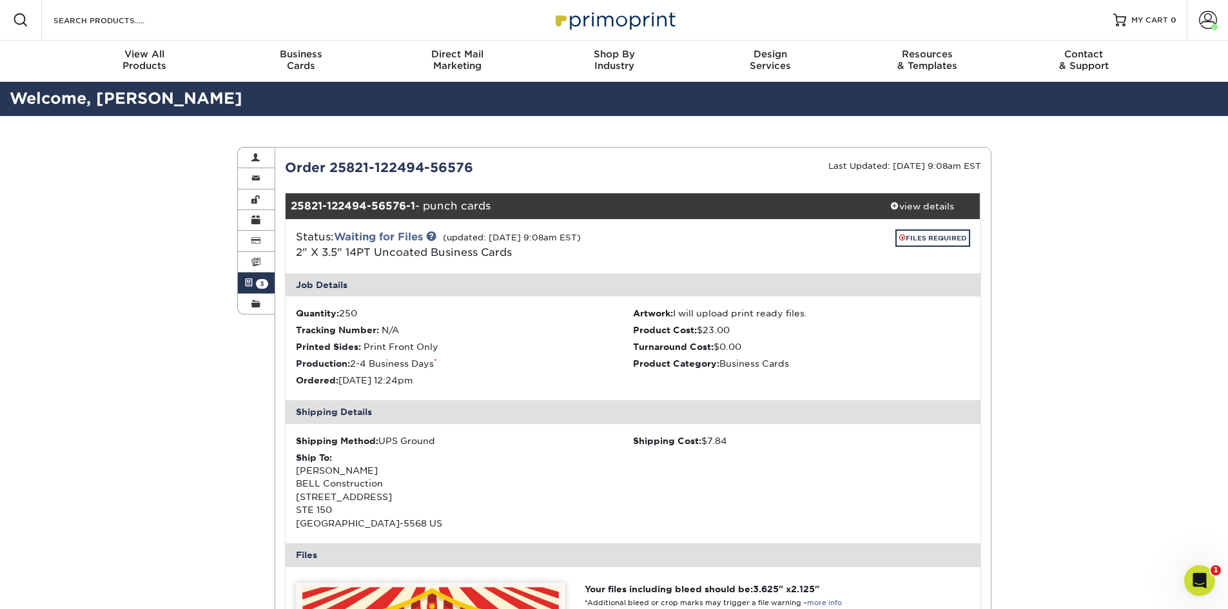
scroll to position [0, 0]
